Goal: Entertainment & Leisure: Consume media (video, audio)

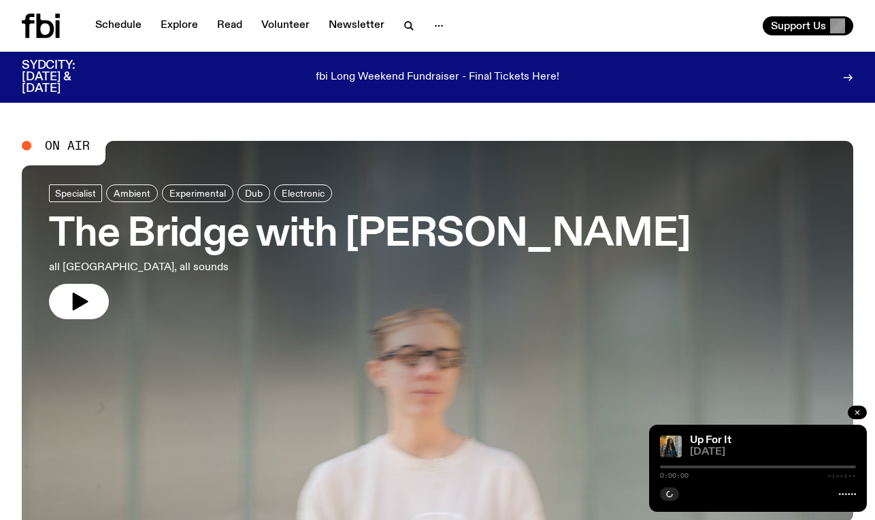
click at [860, 409] on icon "button" at bounding box center [858, 412] width 8 height 8
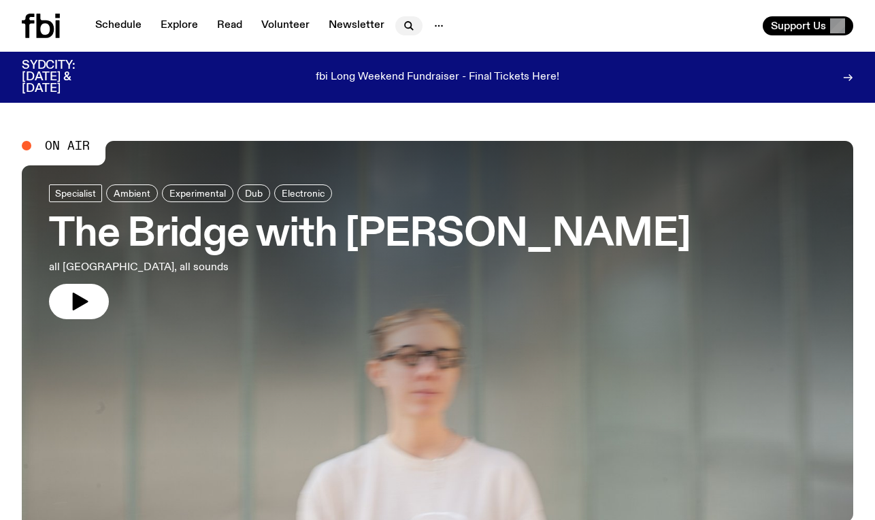
click at [405, 25] on icon "button" at bounding box center [409, 26] width 16 height 16
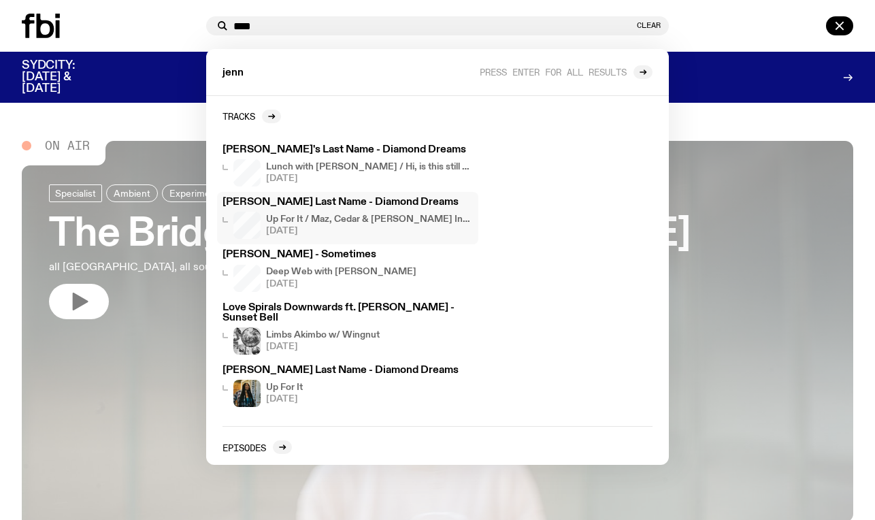
type input "****"
click at [364, 223] on h4 "Up For It / Maz, Cedar & [PERSON_NAME] Interview!" at bounding box center [369, 219] width 207 height 9
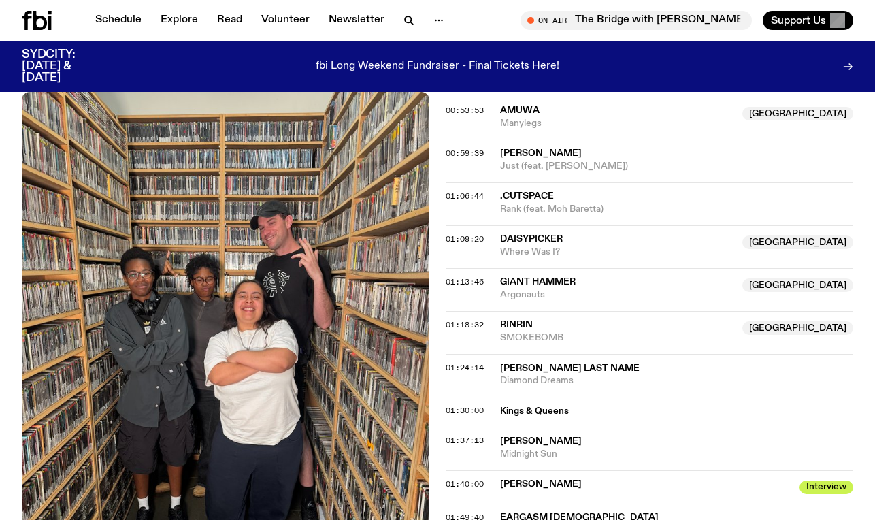
scroll to position [913, 0]
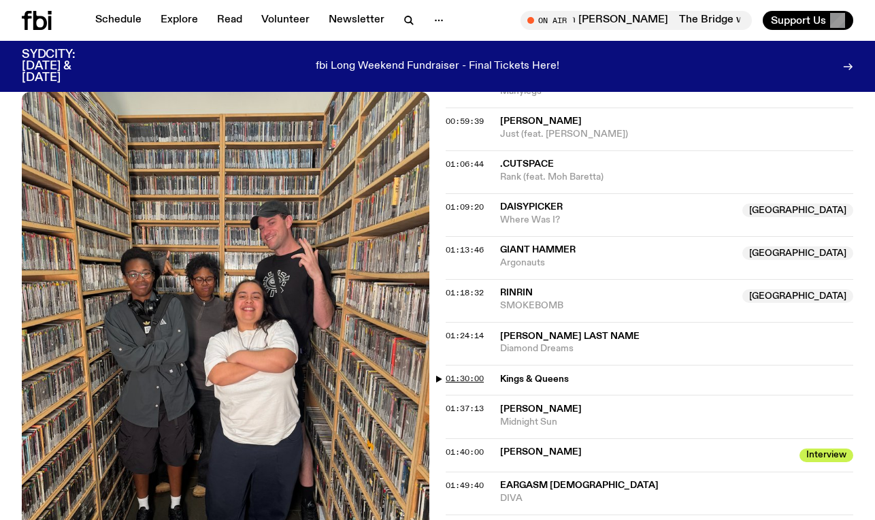
click at [466, 373] on span "01:30:00" at bounding box center [465, 378] width 38 height 11
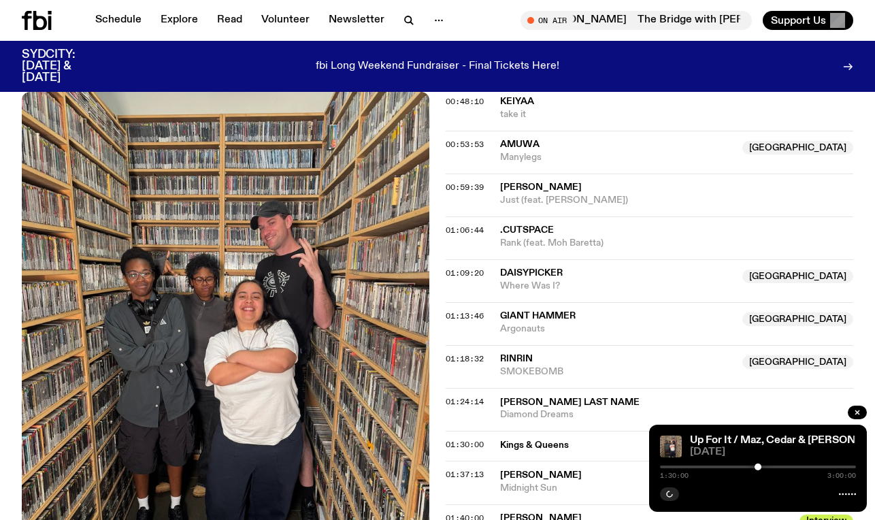
scroll to position [840, 0]
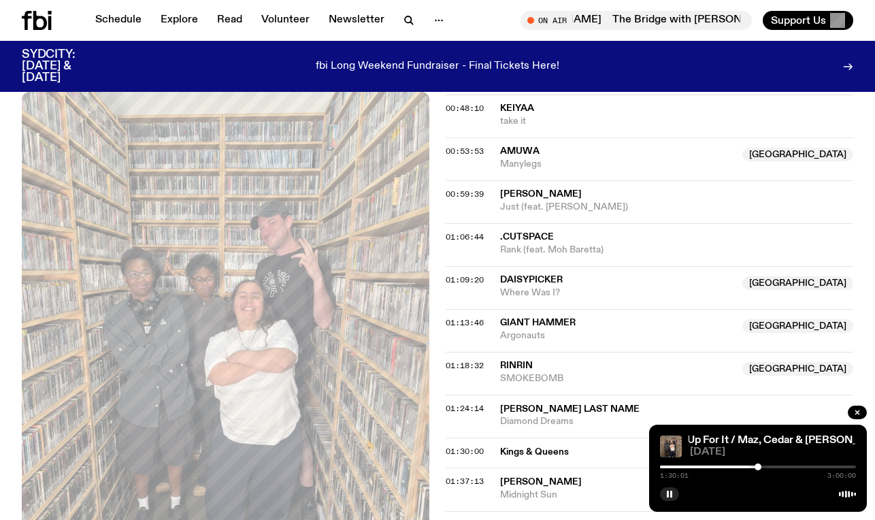
click at [754, 468] on div at bounding box center [660, 467] width 196 height 3
click at [752, 466] on div at bounding box center [754, 467] width 7 height 7
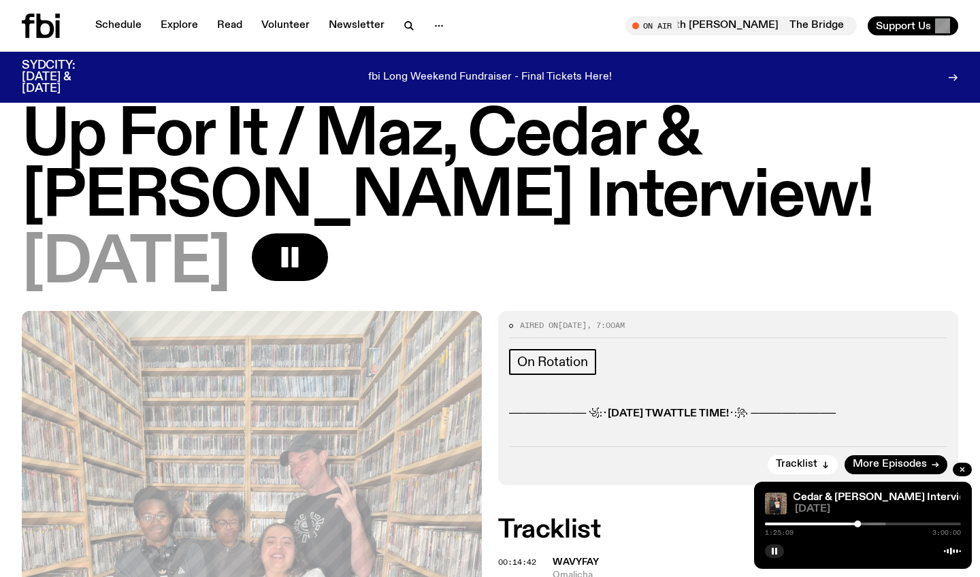
scroll to position [155, 0]
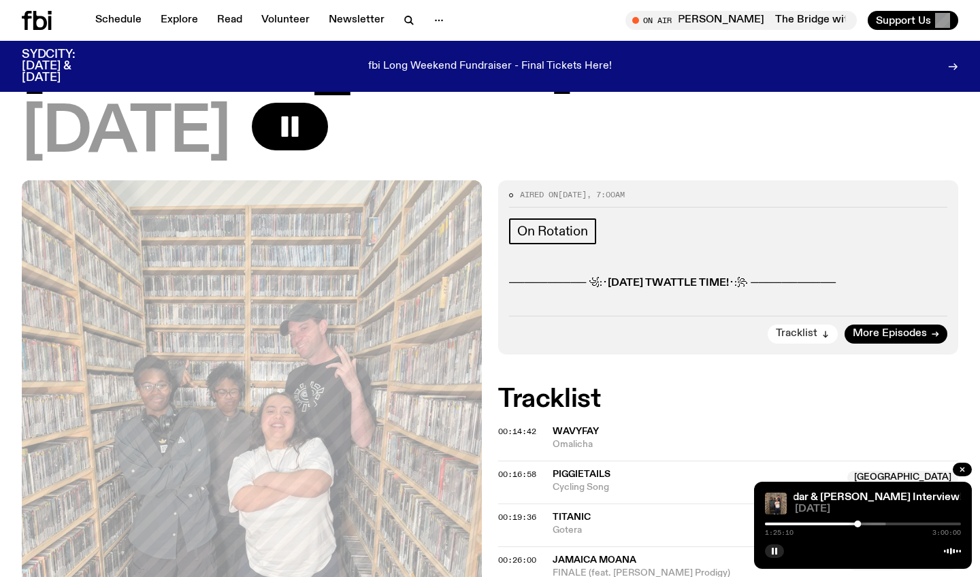
click at [819, 329] on button "Tracklist" at bounding box center [803, 334] width 70 height 19
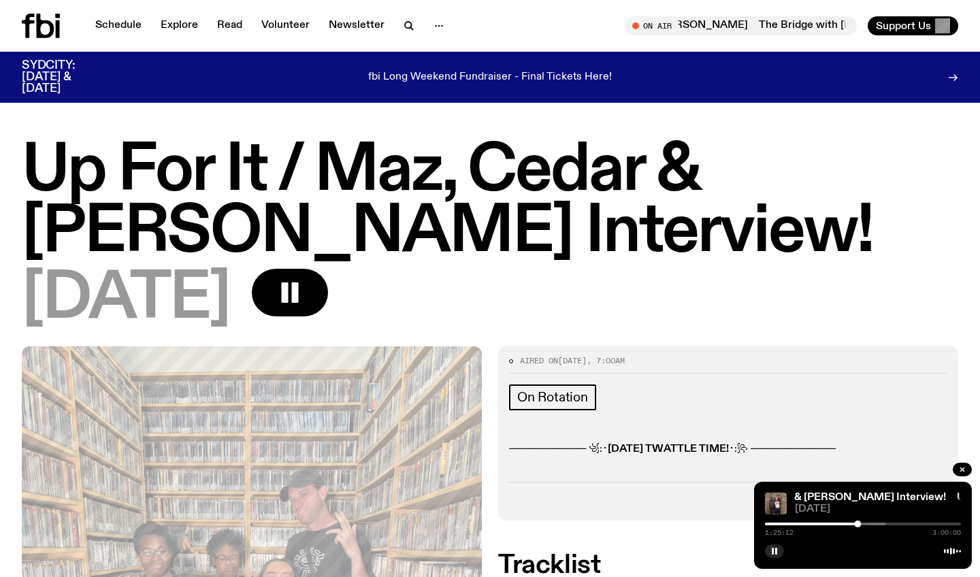
scroll to position [0, 0]
click at [410, 29] on icon "button" at bounding box center [411, 28] width 3 height 3
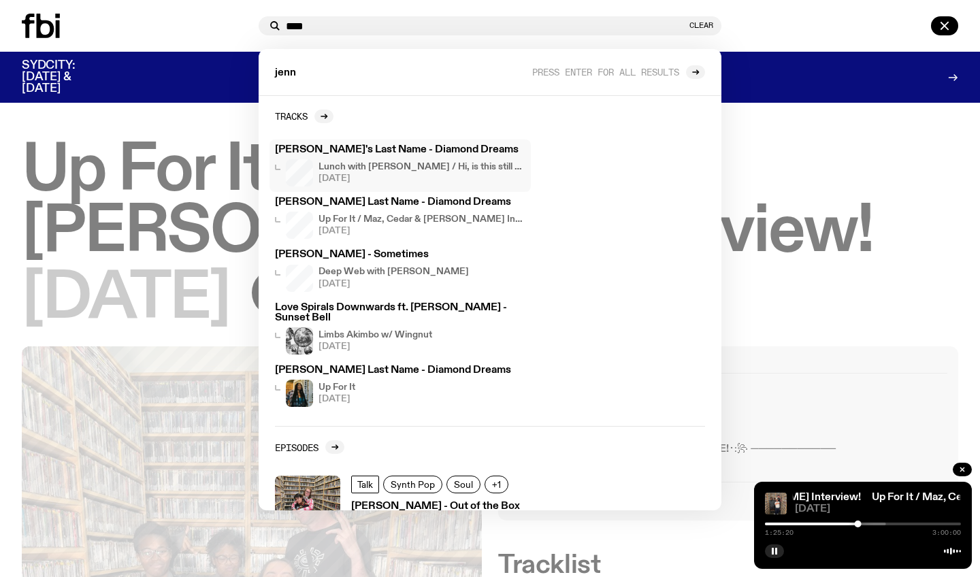
type input "****"
click at [491, 156] on div "[PERSON_NAME]'s Last Name - Diamond Dreams Lunch with [PERSON_NAME] / Hi, is th…" at bounding box center [400, 166] width 251 height 42
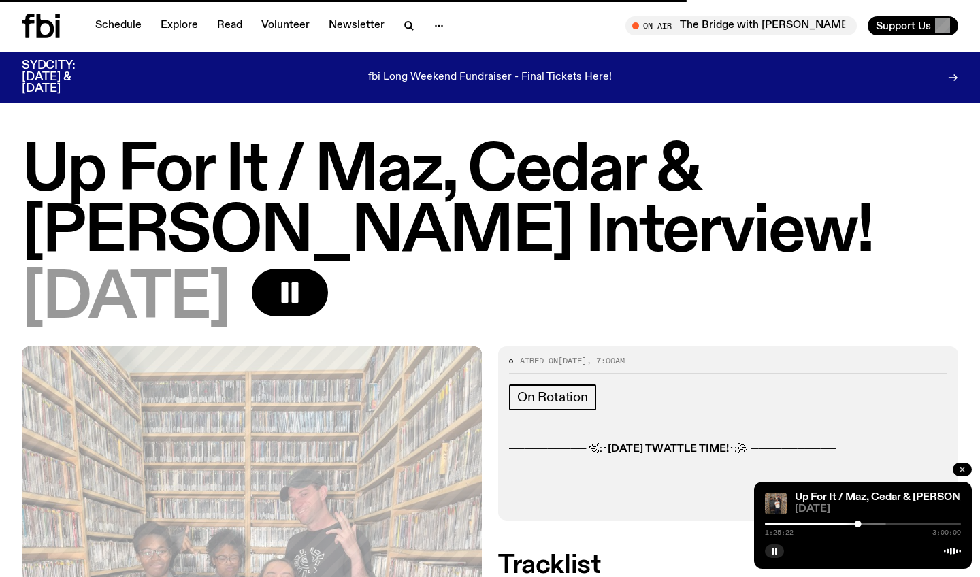
click at [875, 466] on button "button" at bounding box center [962, 470] width 19 height 14
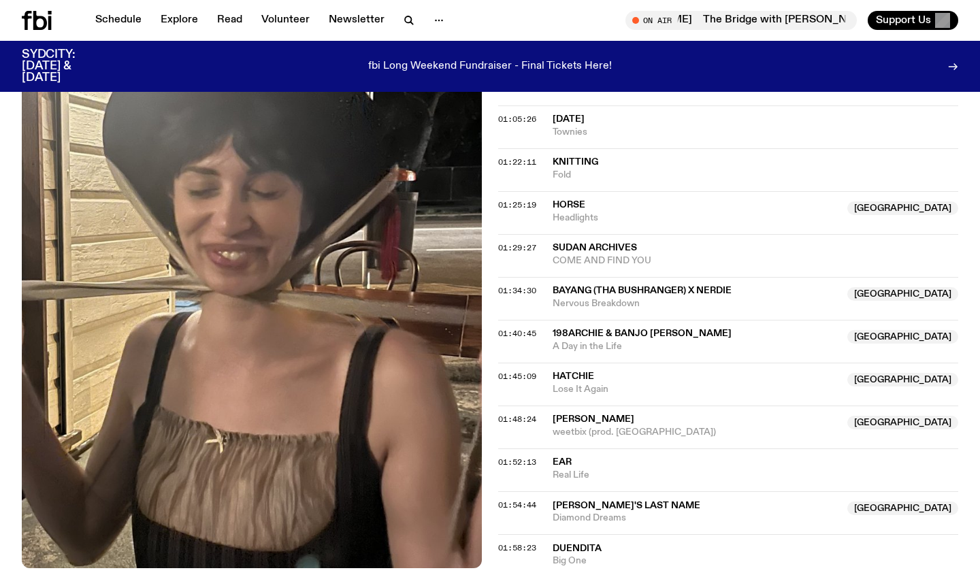
scroll to position [1029, 0]
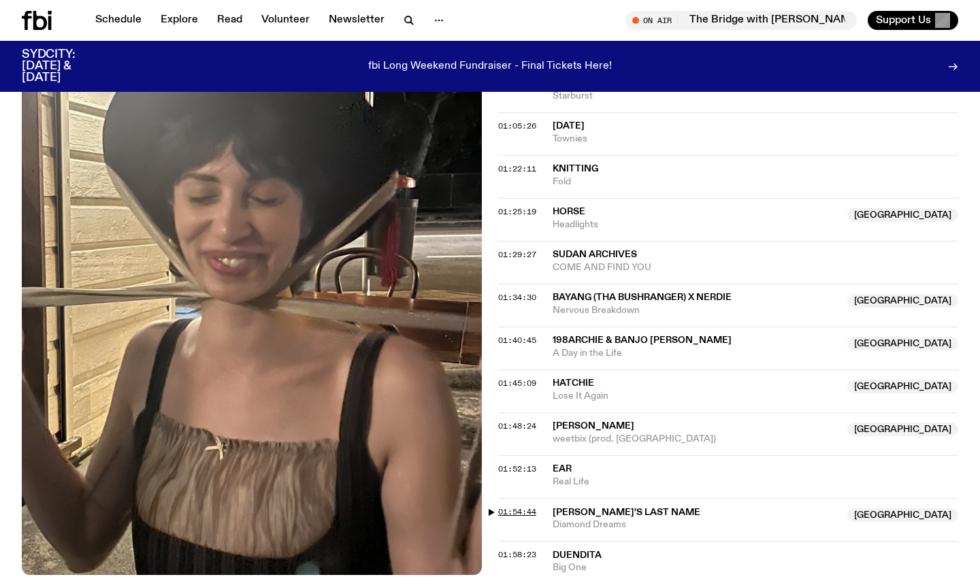
click at [526, 506] on span "01:54:44" at bounding box center [517, 511] width 38 height 11
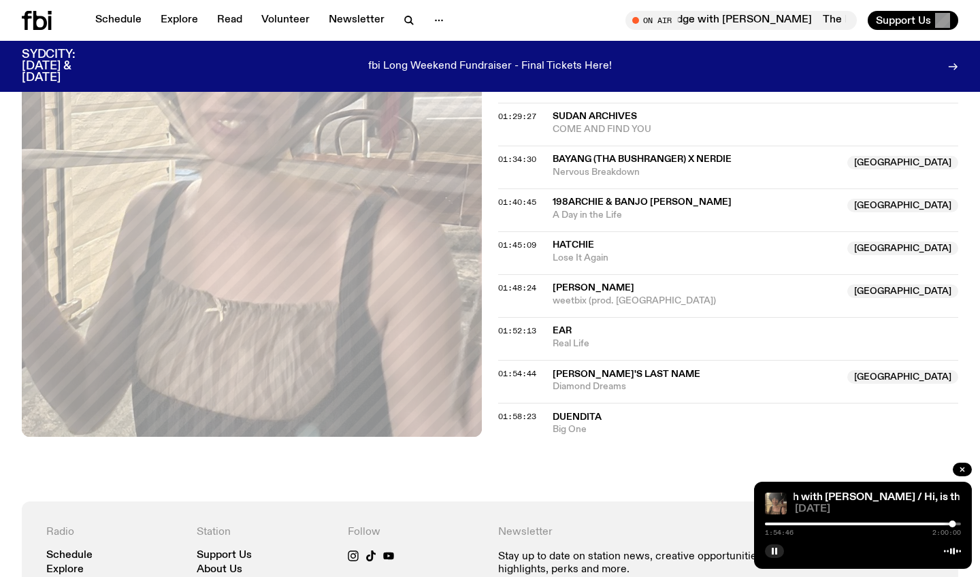
scroll to position [1070, 0]
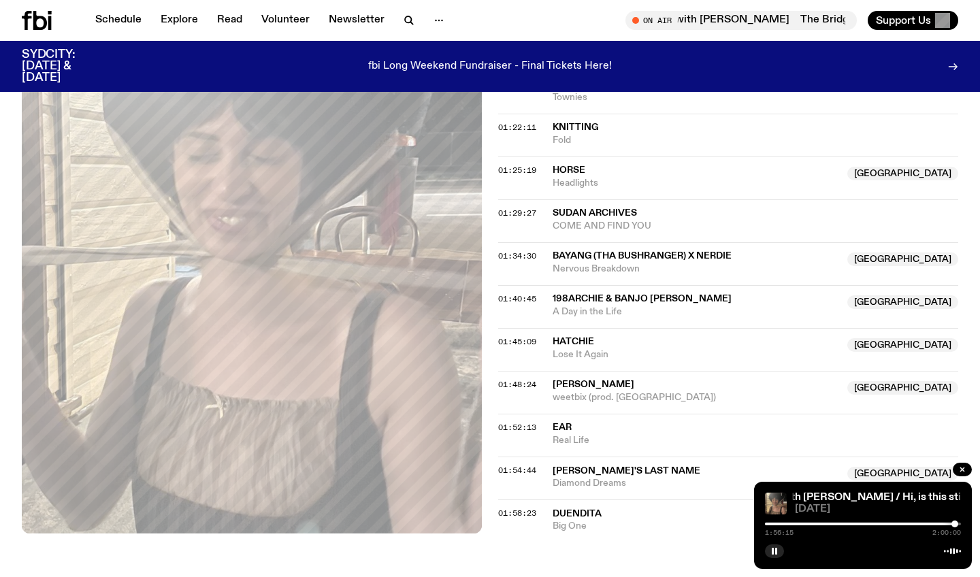
click at [875, 519] on div at bounding box center [955, 524] width 7 height 7
click at [875, 519] on div at bounding box center [957, 524] width 7 height 7
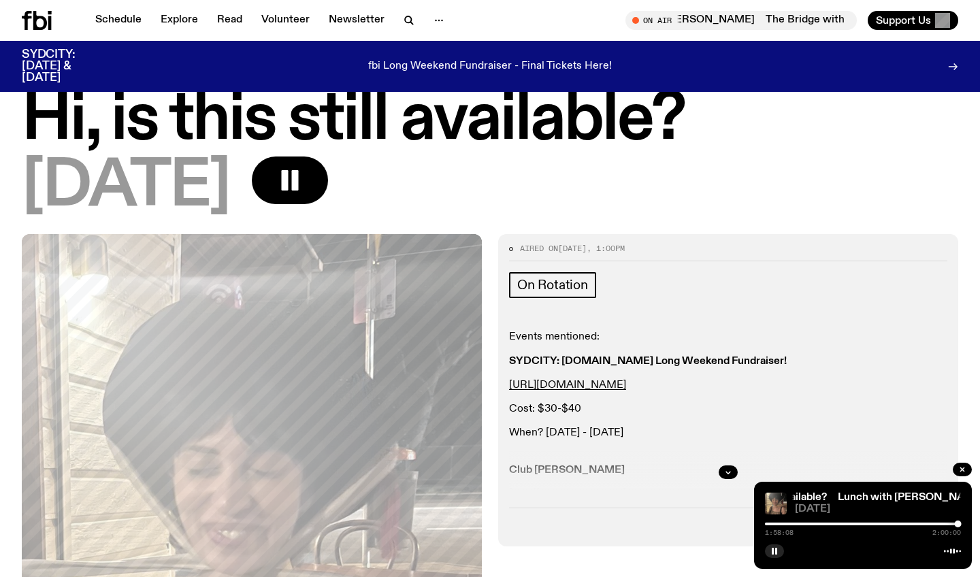
scroll to position [102, 0]
click at [729, 468] on icon "button" at bounding box center [728, 472] width 8 height 8
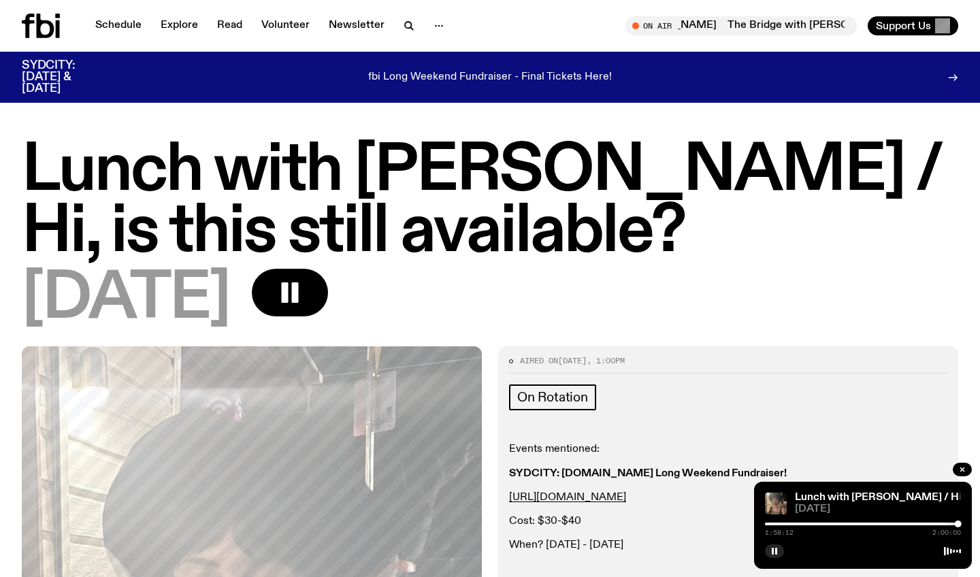
scroll to position [0, 0]
click at [875, 474] on button "button" at bounding box center [962, 470] width 19 height 14
